Goal: Information Seeking & Learning: Learn about a topic

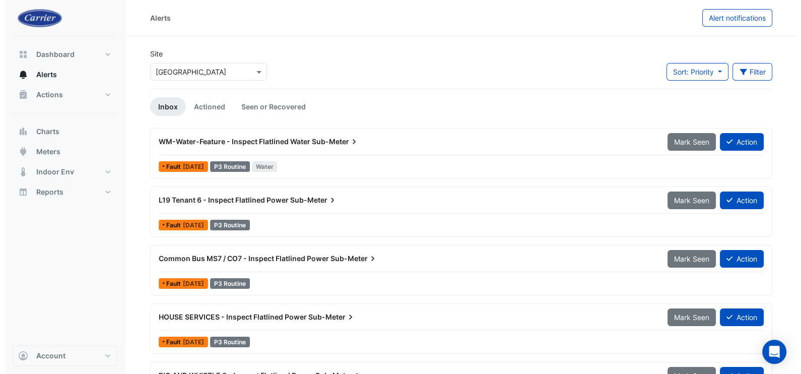
scroll to position [161, 0]
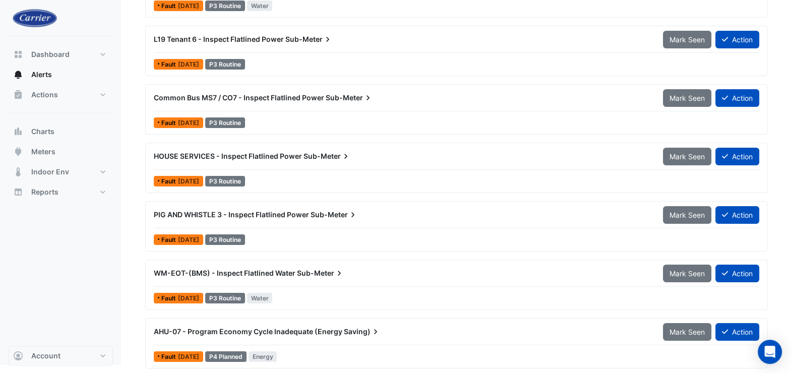
click at [333, 335] on div "AHU-07 - Program Economy Cycle Inadequate (Energy Saving)" at bounding box center [402, 331] width 509 height 18
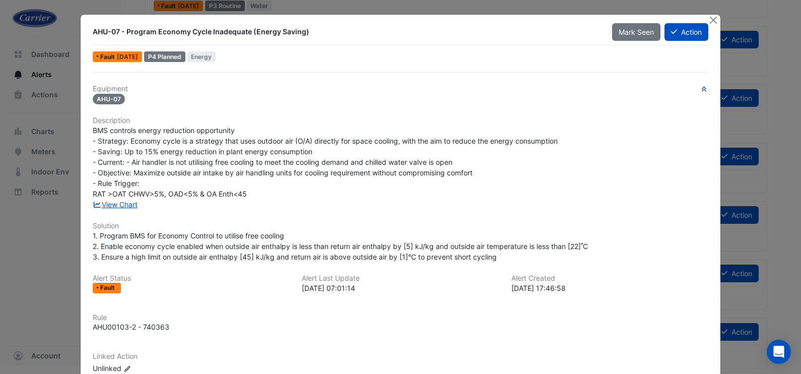
click at [17, 249] on ngb-modal-window "AHU-07 - Program Economy Cycle Inadequate (Energy Saving) Mark Seen Action Faul…" at bounding box center [400, 187] width 801 height 374
click at [125, 205] on link "View Chart" at bounding box center [115, 204] width 45 height 9
